Goal: Check status: Check status

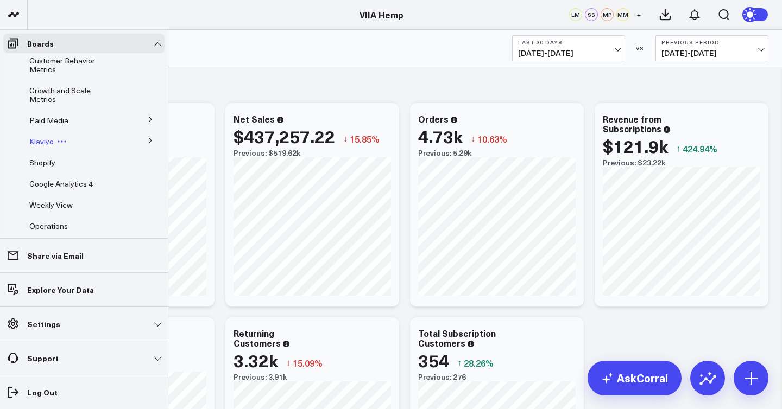
scroll to position [57, 0]
click at [75, 184] on span "Google Analytics 4" at bounding box center [61, 183] width 64 height 10
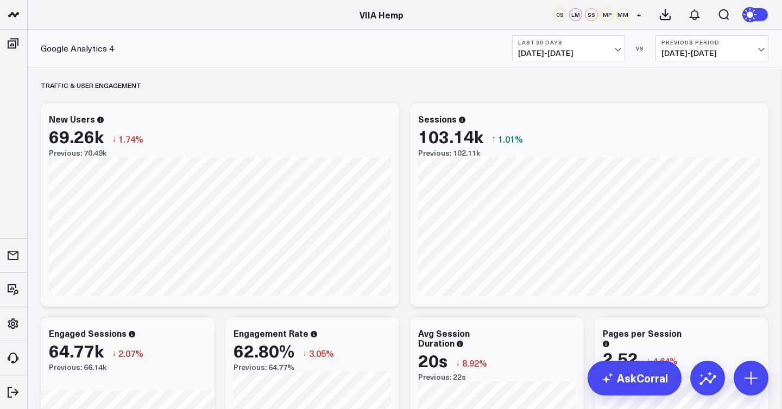
click at [594, 50] on span "[DATE] - [DATE]" at bounding box center [568, 53] width 101 height 9
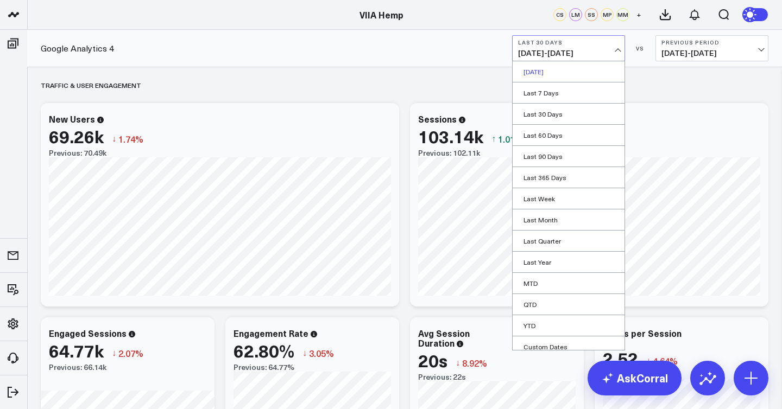
click at [543, 71] on link "[DATE]" at bounding box center [568, 71] width 112 height 21
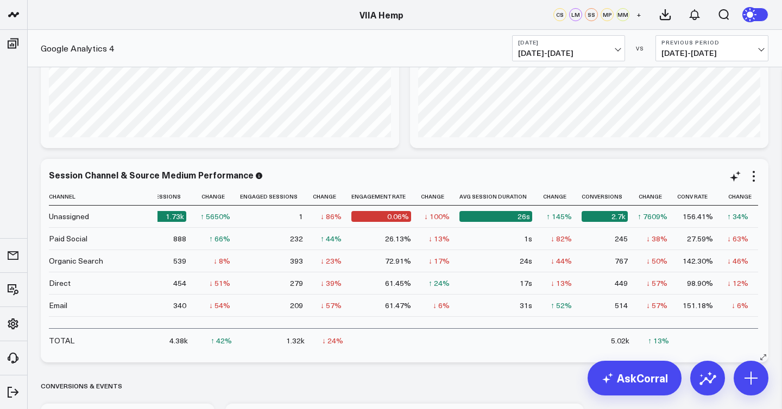
scroll to position [0, 107]
